Goal: Transaction & Acquisition: Book appointment/travel/reservation

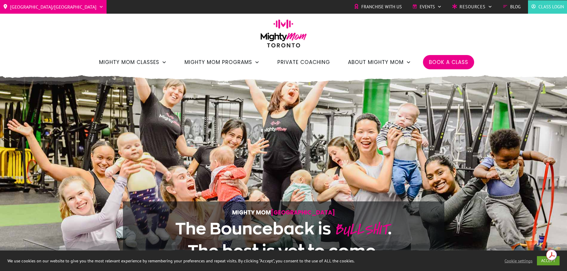
click at [449, 65] on span "Book a Class" at bounding box center [448, 62] width 39 height 10
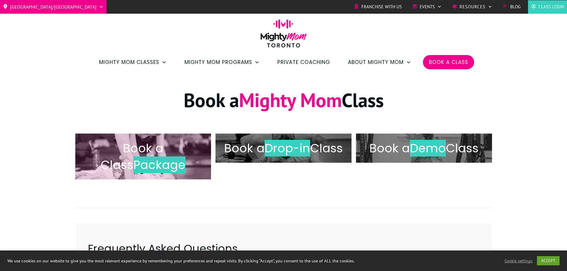
click at [154, 164] on span "Package" at bounding box center [159, 165] width 52 height 17
click at [147, 165] on span "Package" at bounding box center [159, 165] width 52 height 17
click at [148, 147] on span "Book a Class" at bounding box center [132, 156] width 63 height 33
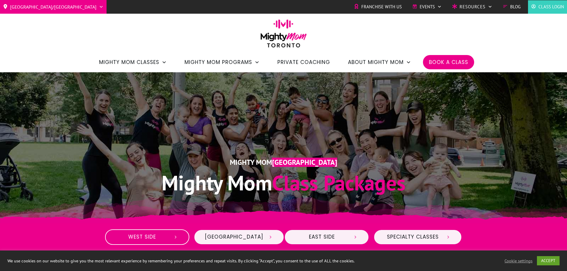
click at [151, 235] on span "West Side" at bounding box center [142, 237] width 53 height 7
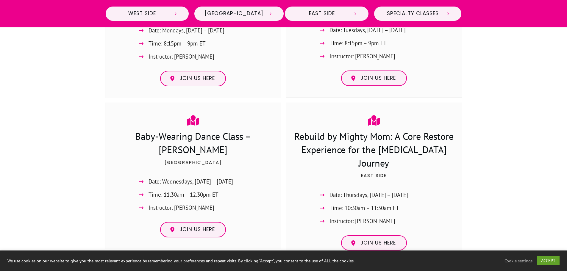
scroll to position [1076, 0]
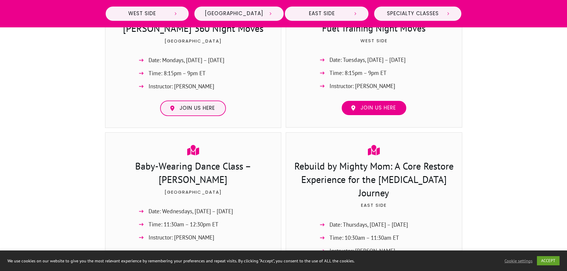
click at [377, 105] on span "Join us here" at bounding box center [377, 108] width 35 height 7
